Goal: Information Seeking & Learning: Learn about a topic

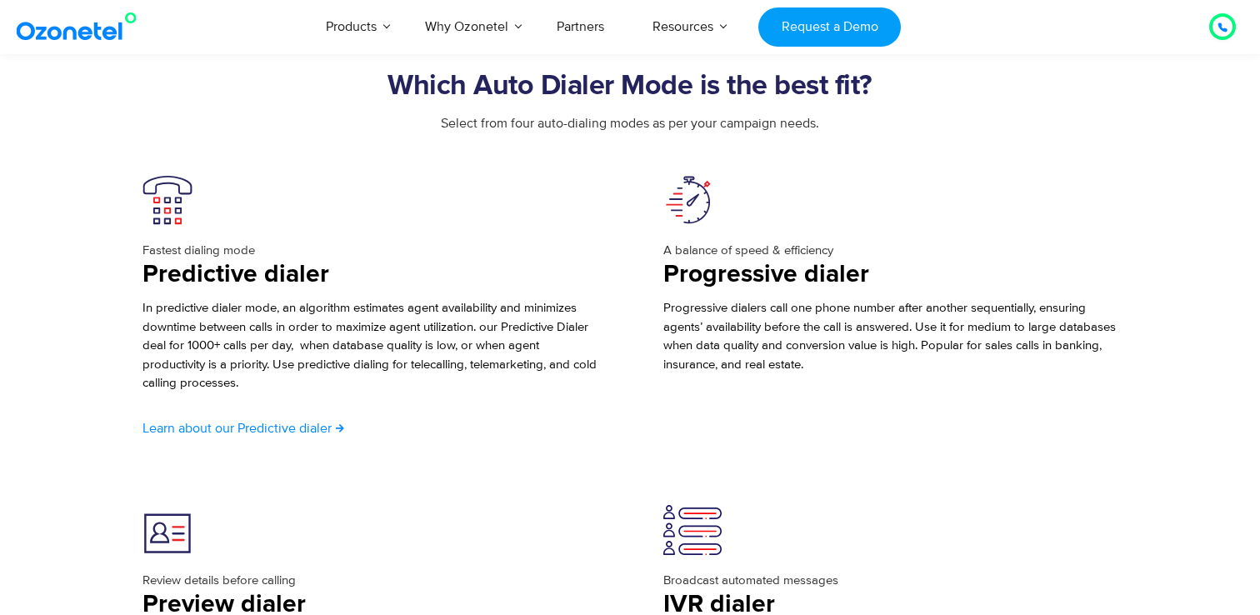
scroll to position [2795, 0]
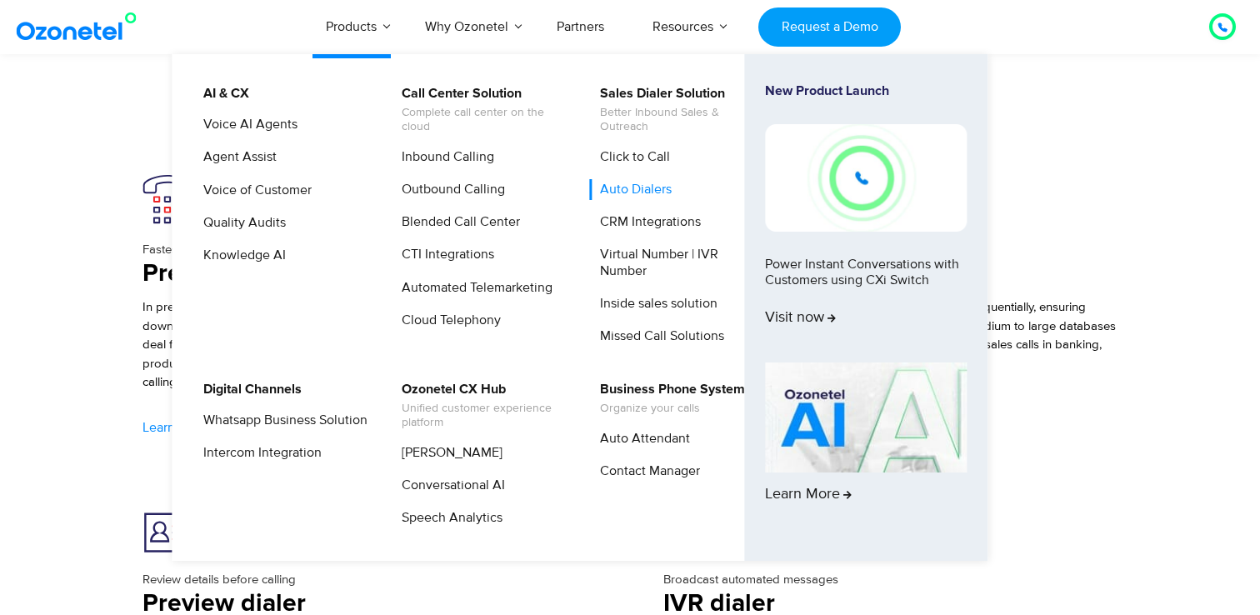
click at [653, 187] on link "Auto Dialers" at bounding box center [631, 189] width 85 height 21
click at [793, 176] on img at bounding box center [866, 177] width 202 height 107
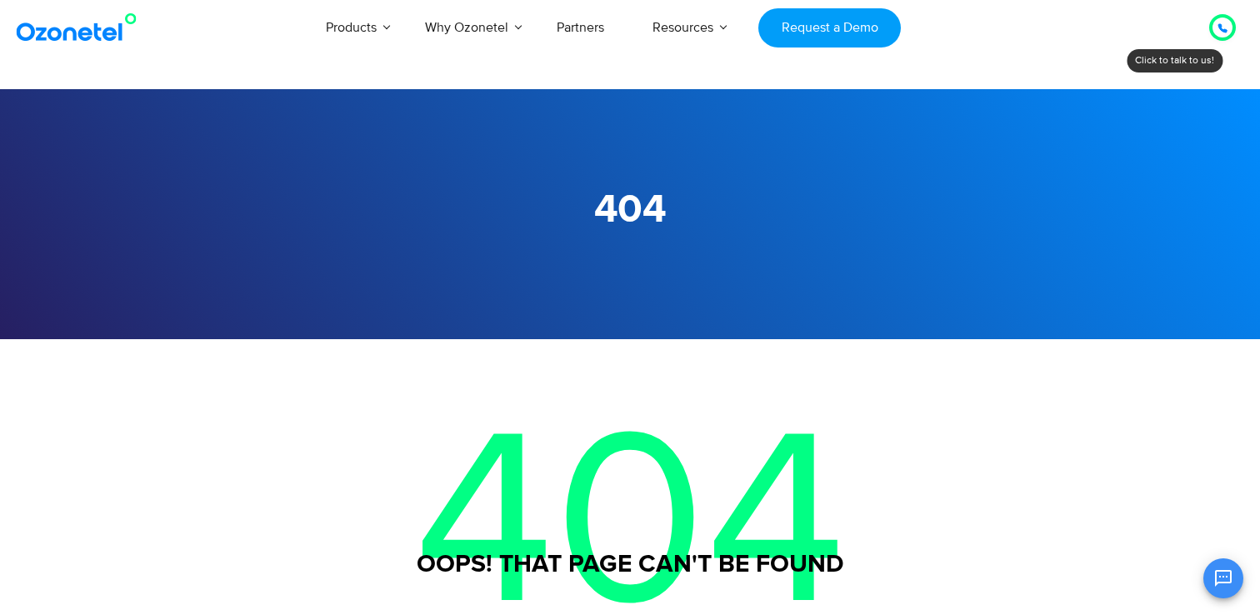
click at [91, 28] on img at bounding box center [79, 27] width 135 height 30
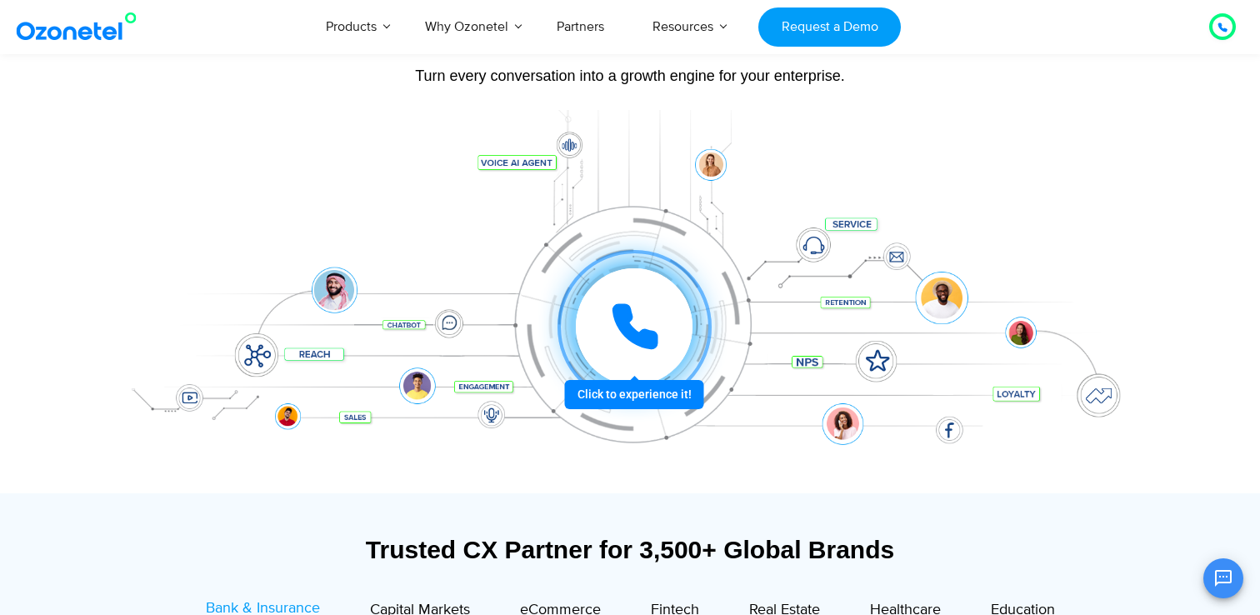
scroll to position [164, 0]
click at [618, 389] on div at bounding box center [634, 326] width 126 height 126
click at [628, 308] on icon at bounding box center [635, 326] width 42 height 42
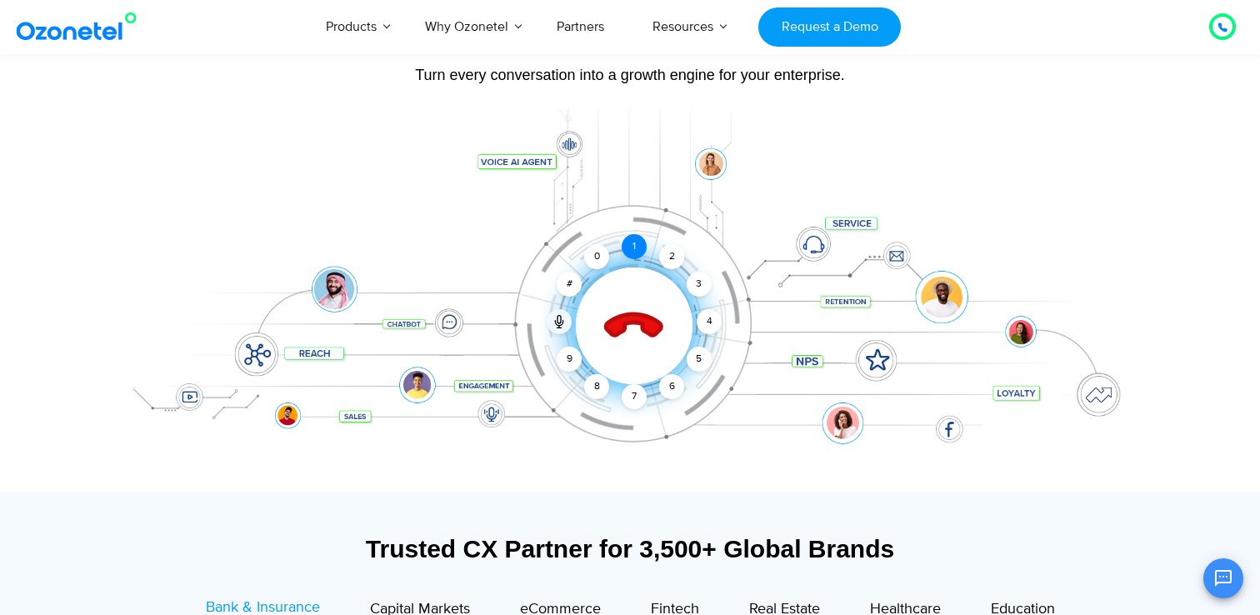
click at [637, 252] on div "1" at bounding box center [634, 246] width 25 height 25
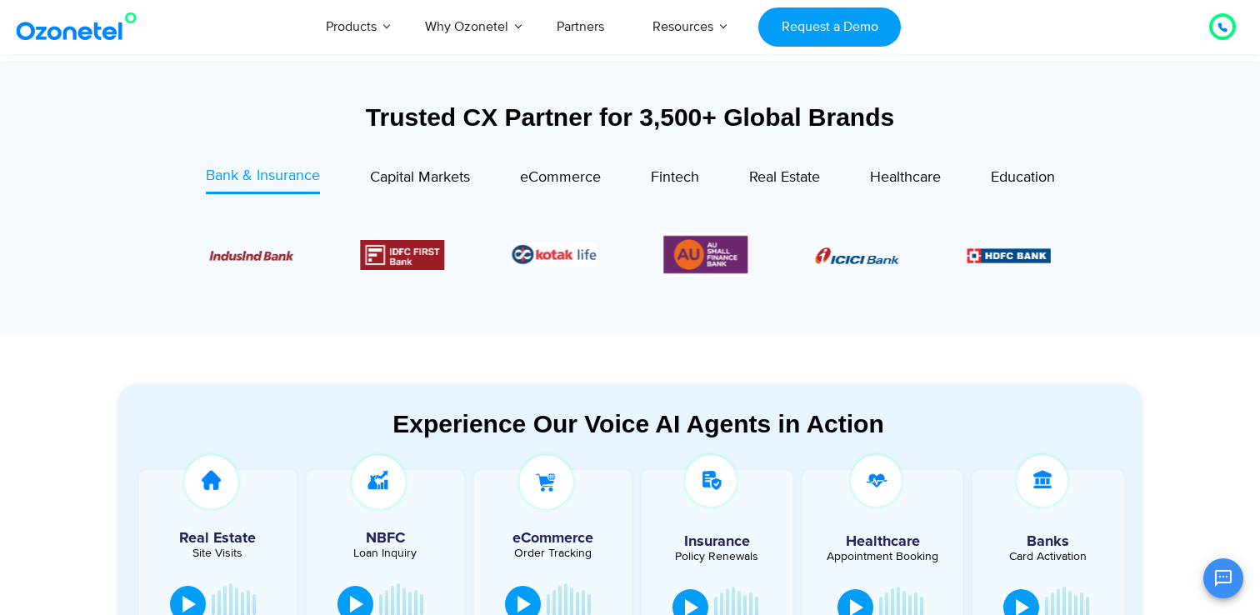
scroll to position [577, 0]
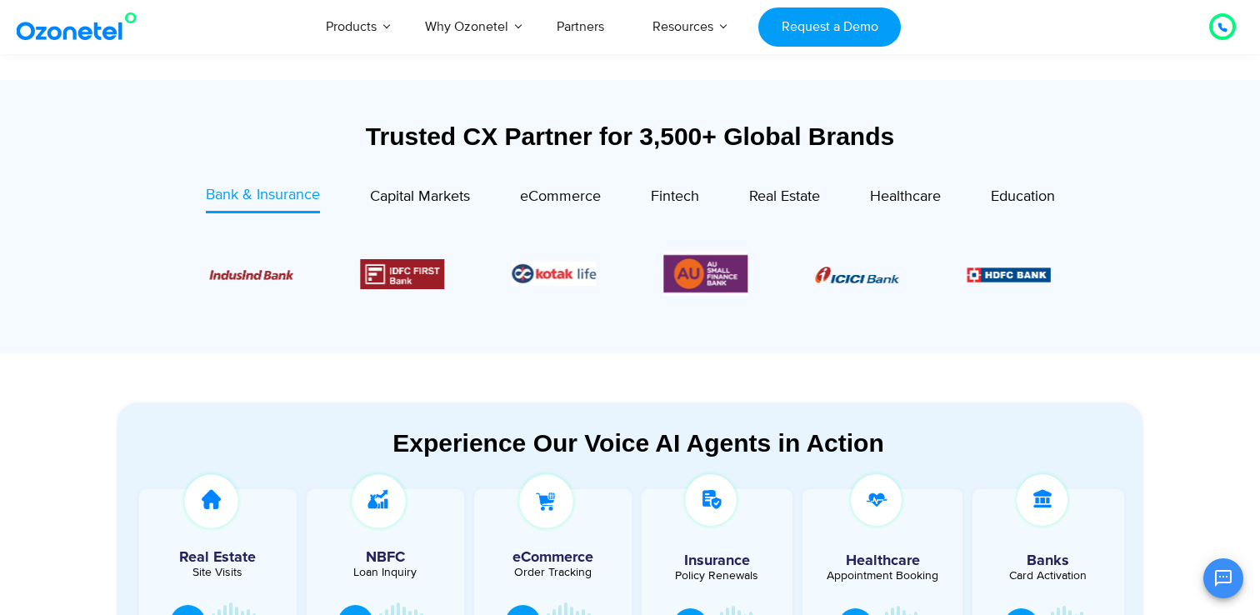
click at [644, 194] on div "Fintech" at bounding box center [650, 198] width 98 height 29
click at [662, 195] on span "Fintech" at bounding box center [675, 196] width 48 height 18
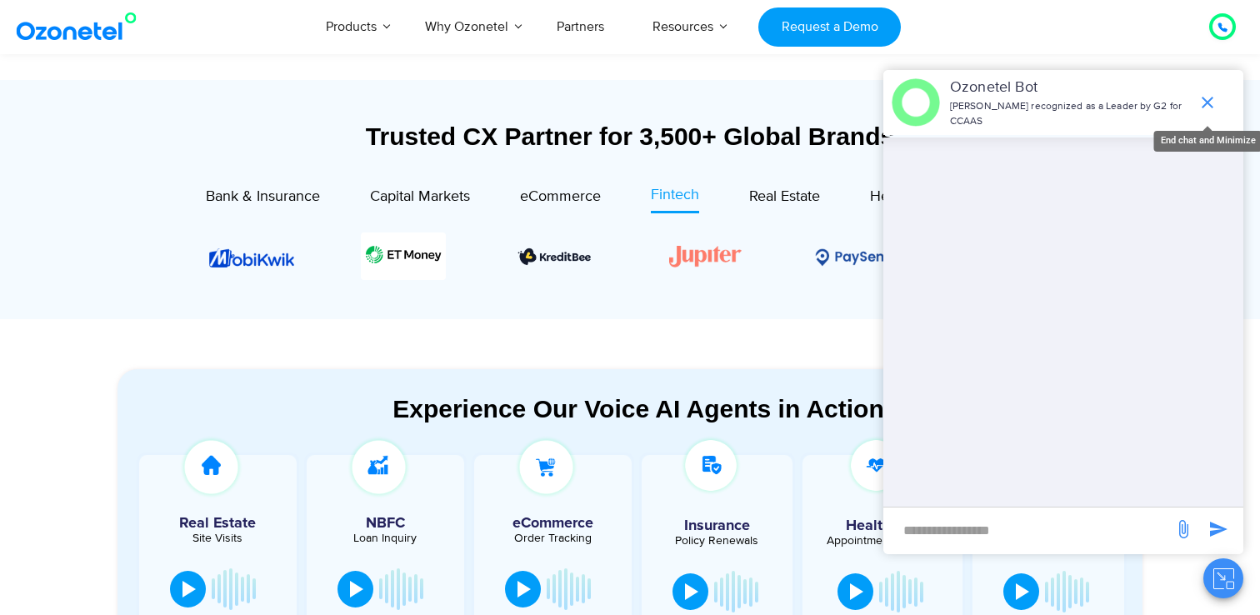
click at [1206, 102] on icon "end chat or minimize" at bounding box center [1207, 103] width 12 height 12
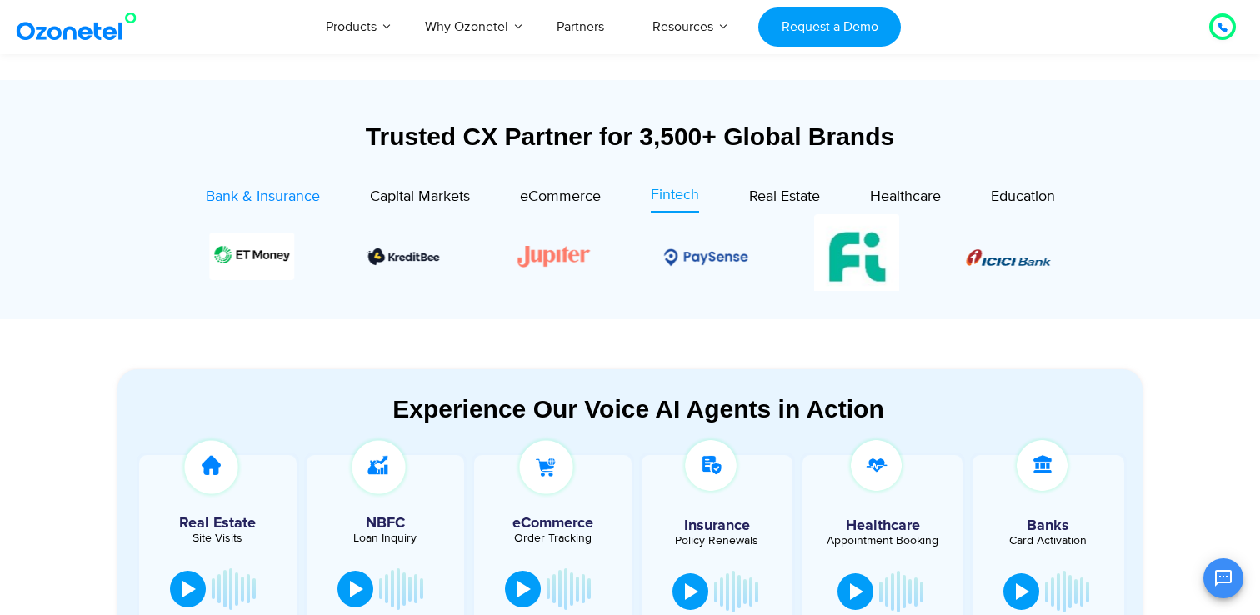
click at [259, 201] on span "Bank & Insurance" at bounding box center [263, 196] width 114 height 18
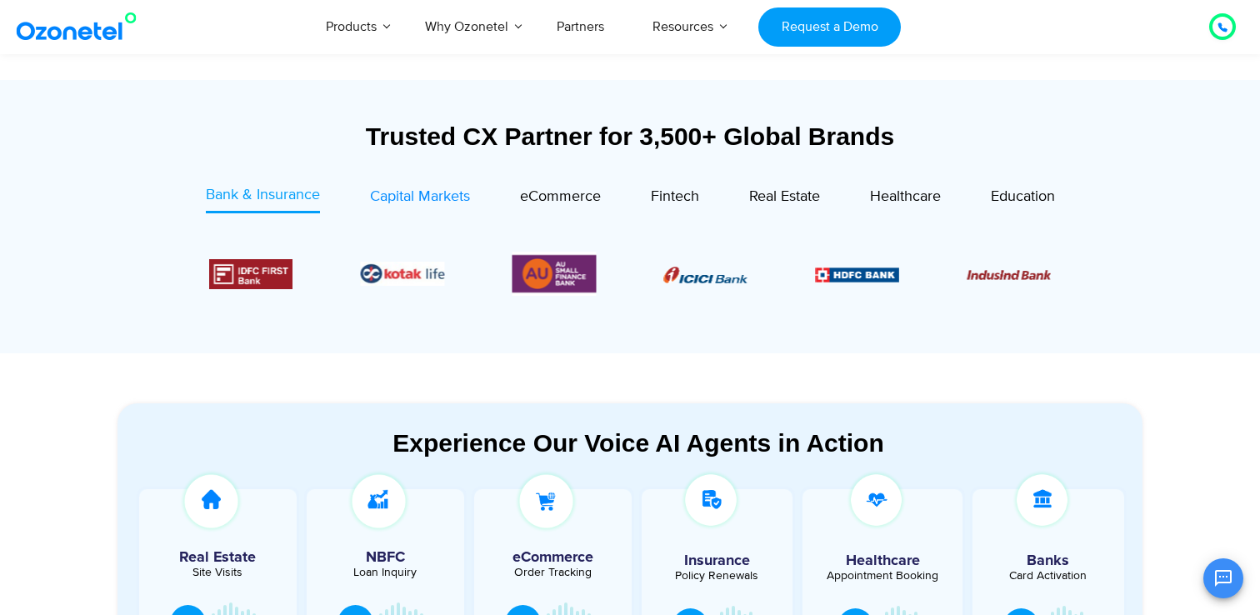
click at [408, 208] on link "Capital Markets" at bounding box center [420, 198] width 100 height 29
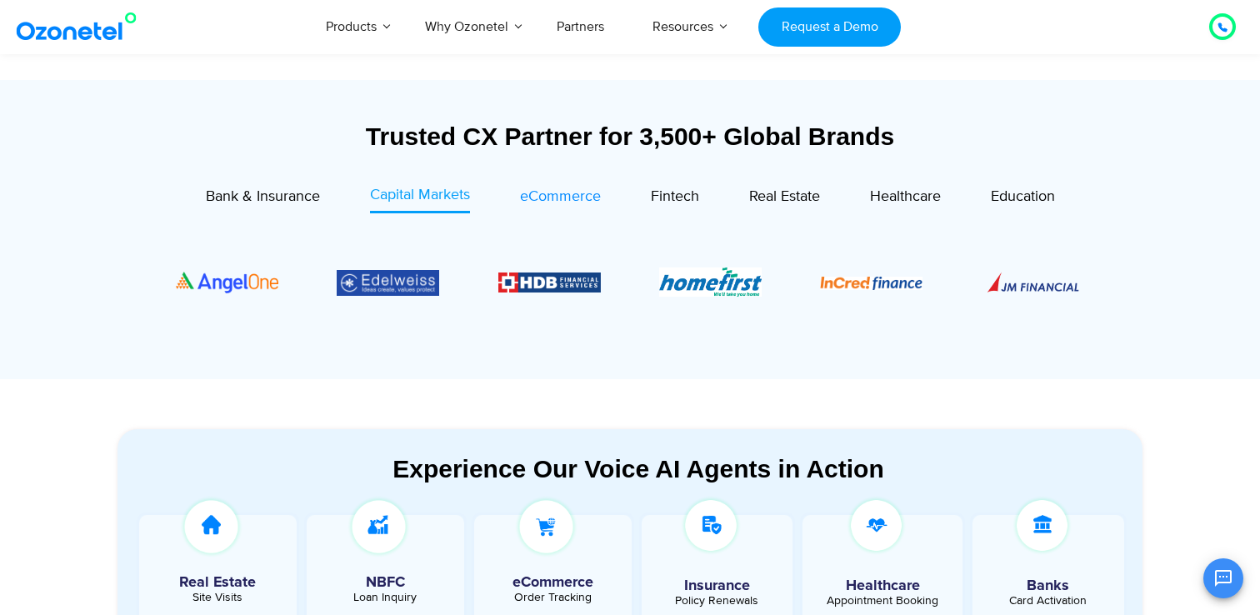
click at [532, 208] on link "eCommerce" at bounding box center [560, 198] width 81 height 29
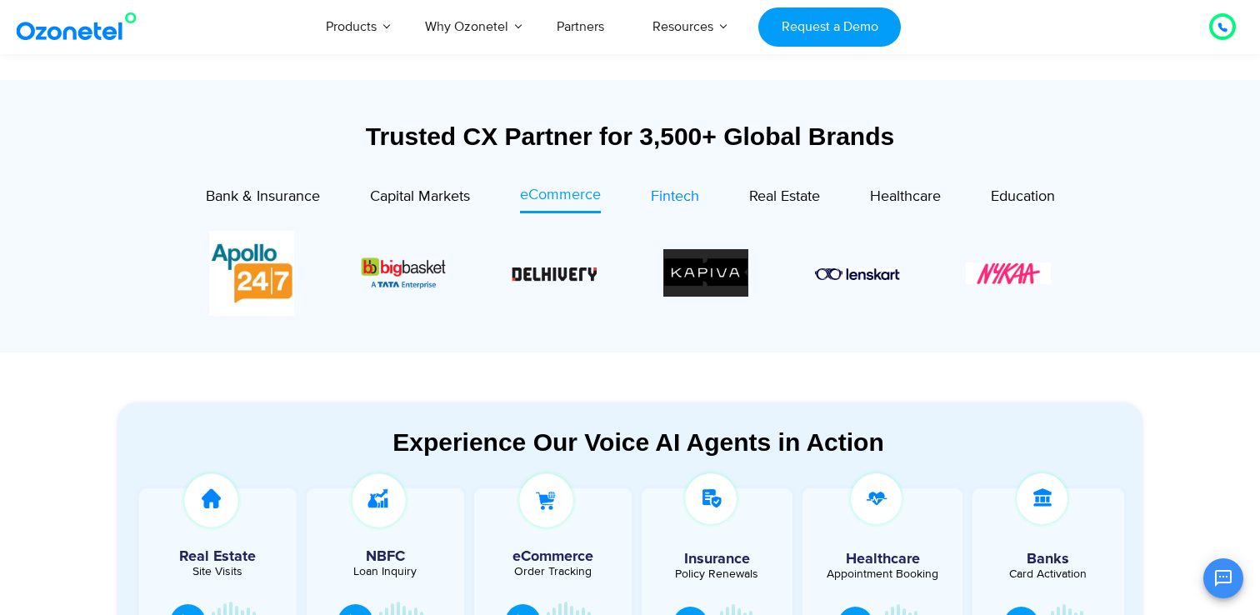
click at [663, 203] on span "Fintech" at bounding box center [675, 196] width 48 height 18
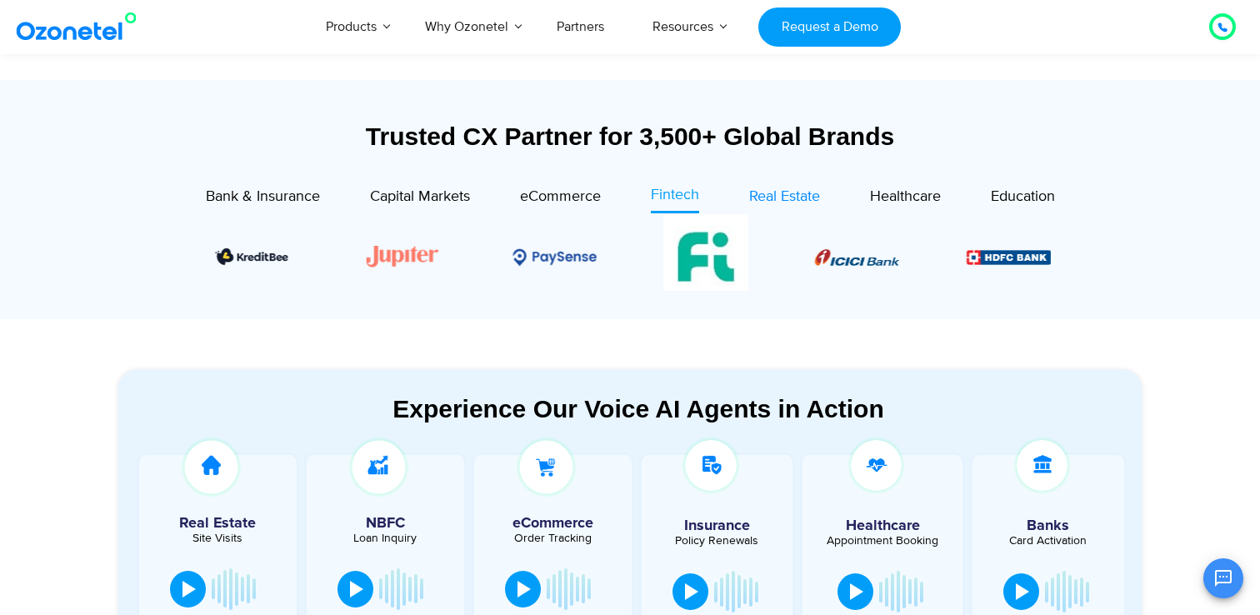
click at [756, 195] on span "Real Estate" at bounding box center [784, 196] width 71 height 18
